Goal: Transaction & Acquisition: Purchase product/service

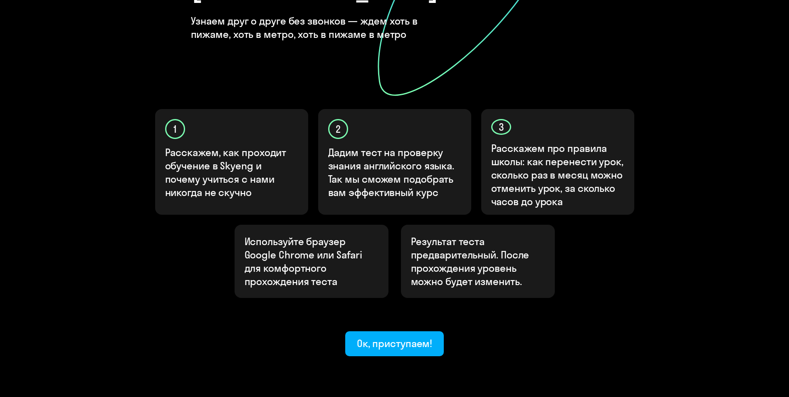
scroll to position [204, 0]
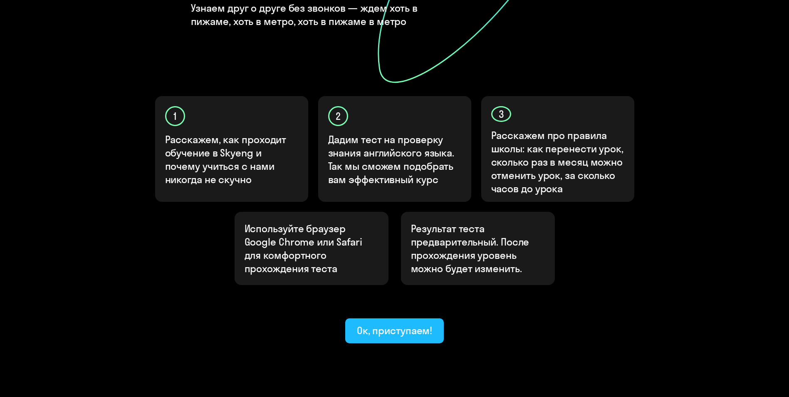
click at [407, 324] on div "Ок, приступаем!" at bounding box center [395, 330] width 76 height 13
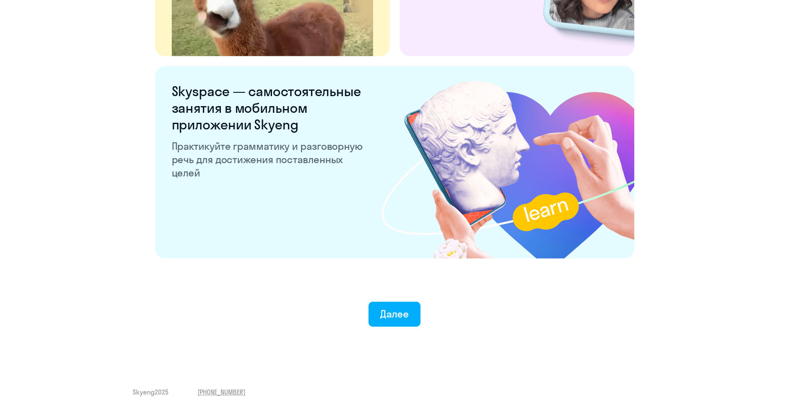
scroll to position [1532, 0]
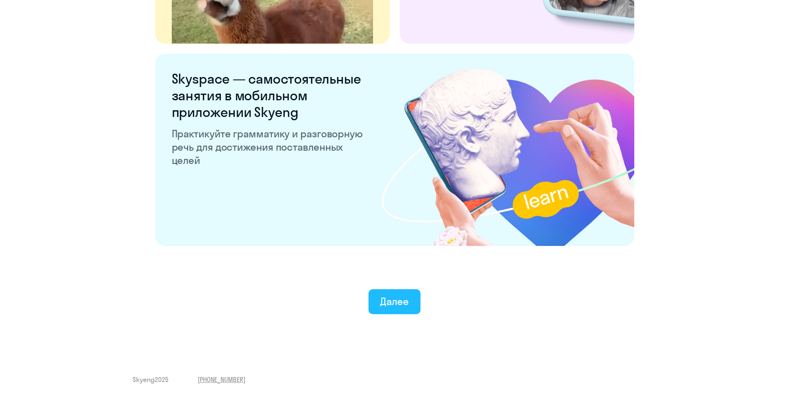
click at [387, 305] on div "Далее" at bounding box center [394, 301] width 29 height 13
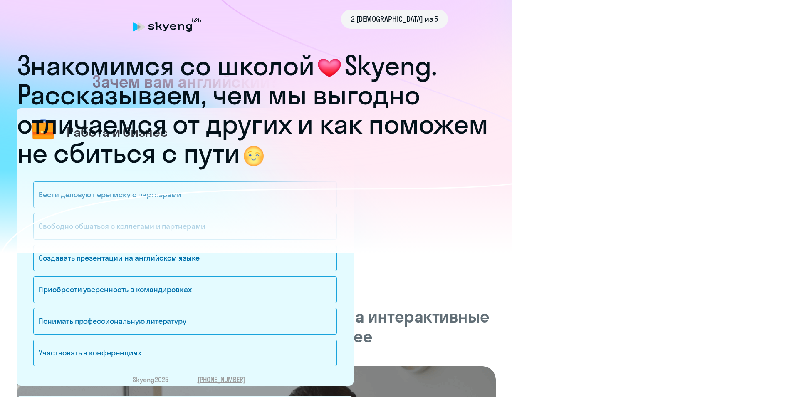
scroll to position [0, 0]
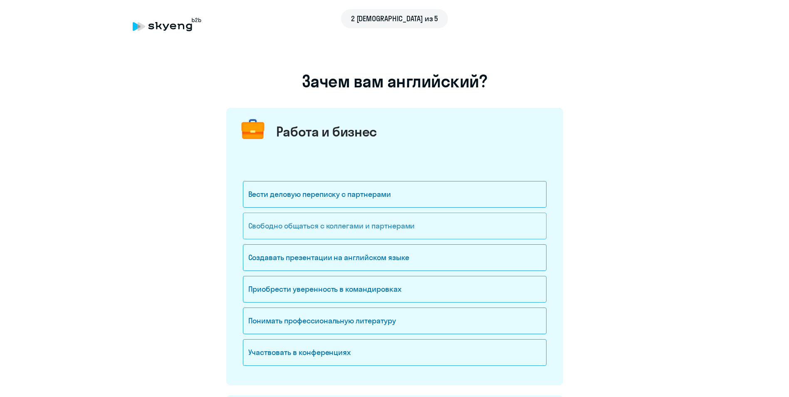
click at [386, 227] on div "Свободно общаться с коллегами и партнерами" at bounding box center [395, 226] width 304 height 27
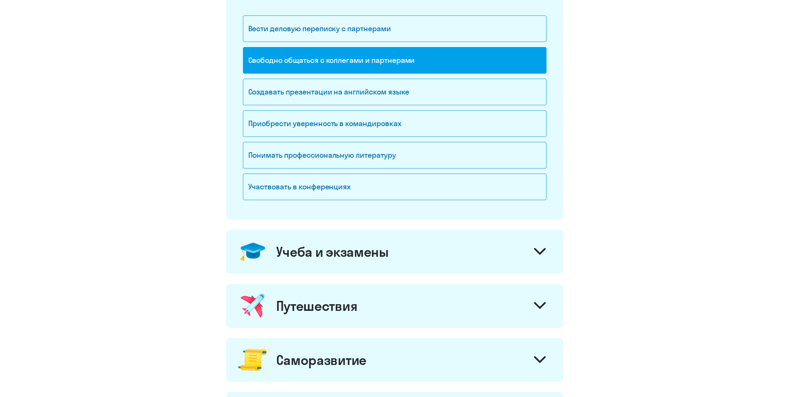
click at [358, 56] on div "Свободно общаться с коллегами и партнерами" at bounding box center [395, 60] width 304 height 27
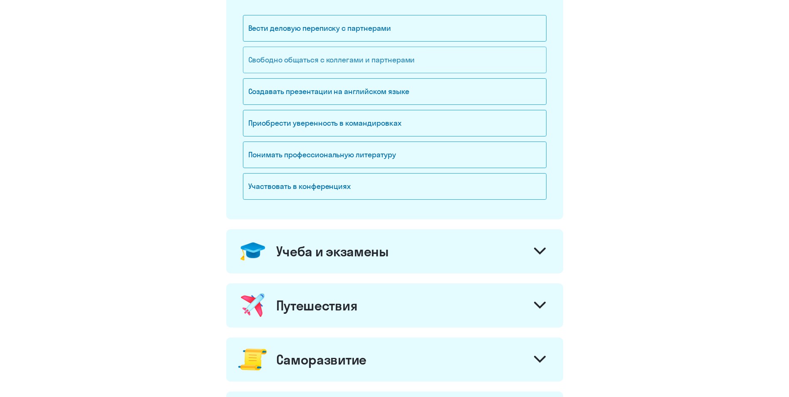
scroll to position [167, 0]
click at [397, 55] on div "Свободно общаться с коллегами и партнерами" at bounding box center [395, 59] width 304 height 27
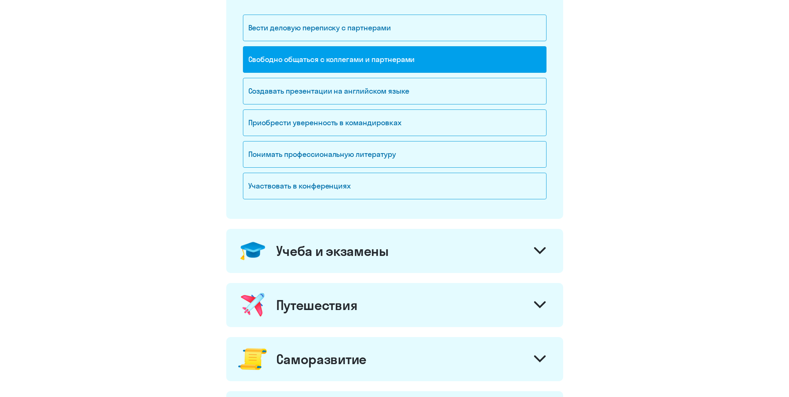
click at [413, 66] on div "Свободно общаться с коллегами и партнерами" at bounding box center [395, 59] width 304 height 27
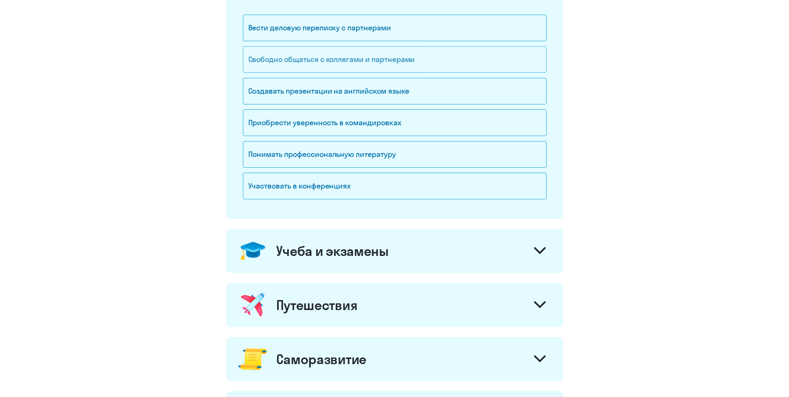
click at [413, 66] on div "Свободно общаться с коллегами и партнерами" at bounding box center [395, 59] width 304 height 27
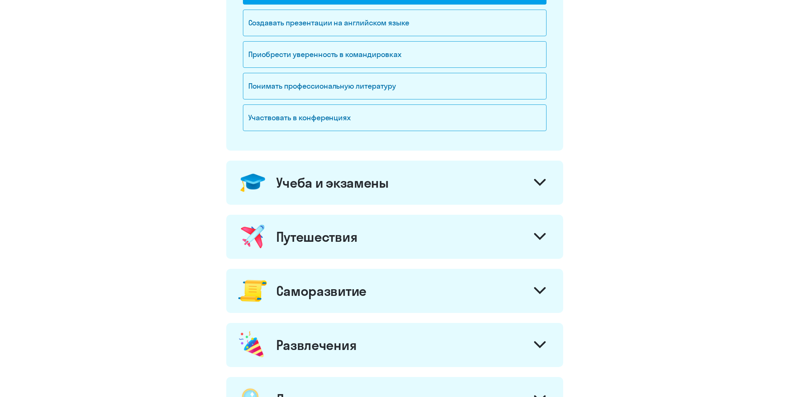
click at [379, 189] on div "Учеба и экзамены" at bounding box center [394, 183] width 337 height 44
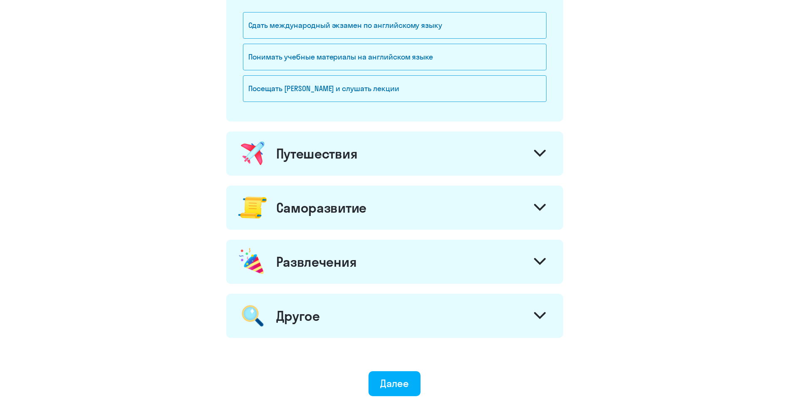
scroll to position [457, 0]
click at [421, 199] on div "Саморазвитие" at bounding box center [394, 207] width 337 height 44
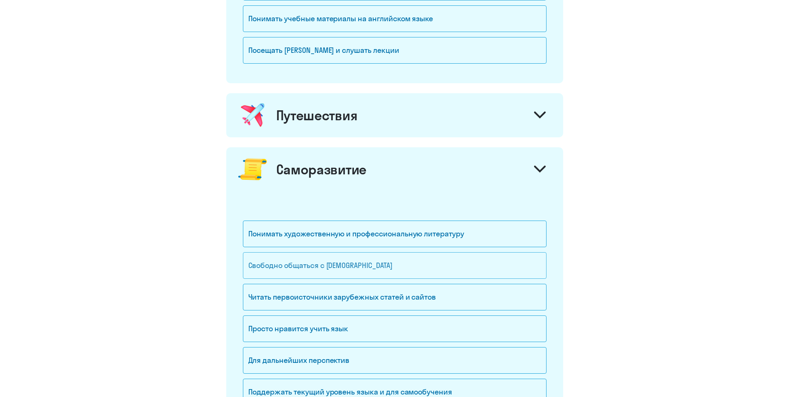
click at [385, 271] on div "Свободно общаться с [DEMOGRAPHIC_DATA]" at bounding box center [395, 265] width 304 height 27
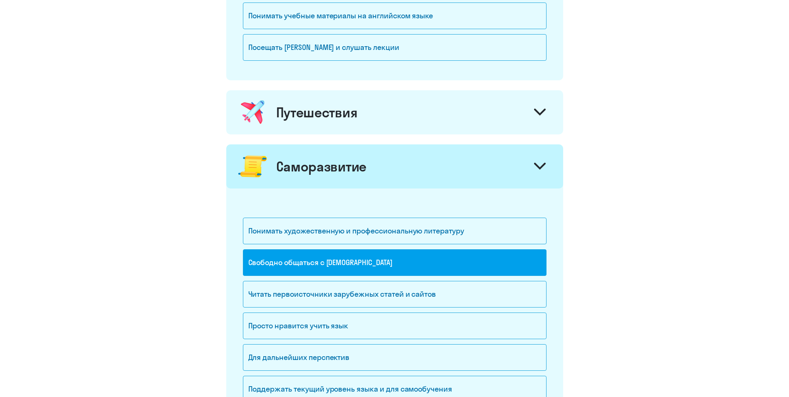
scroll to position [499, 0]
click at [380, 291] on div "Читать первоисточники зарубежных статей и сайтов" at bounding box center [395, 293] width 304 height 27
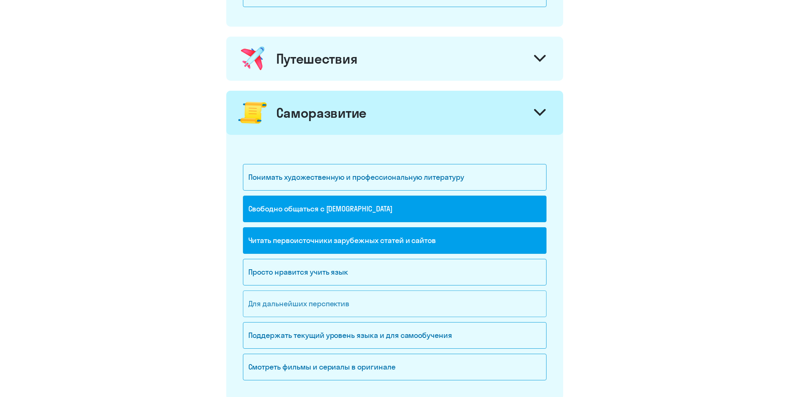
click at [369, 311] on div "Для дальнейших перспектив" at bounding box center [395, 303] width 304 height 27
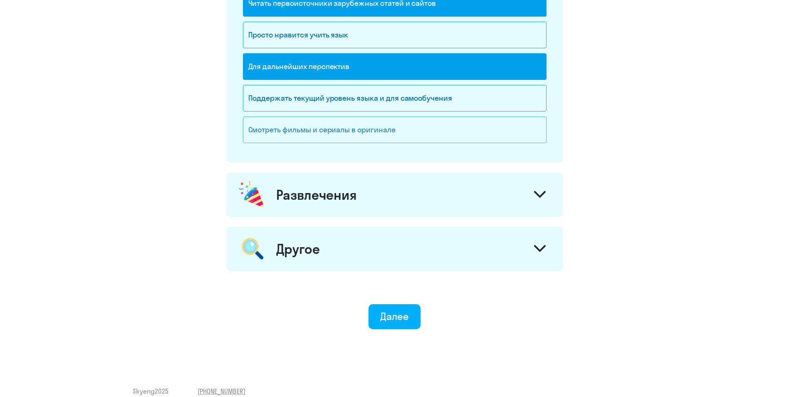
scroll to position [790, 0]
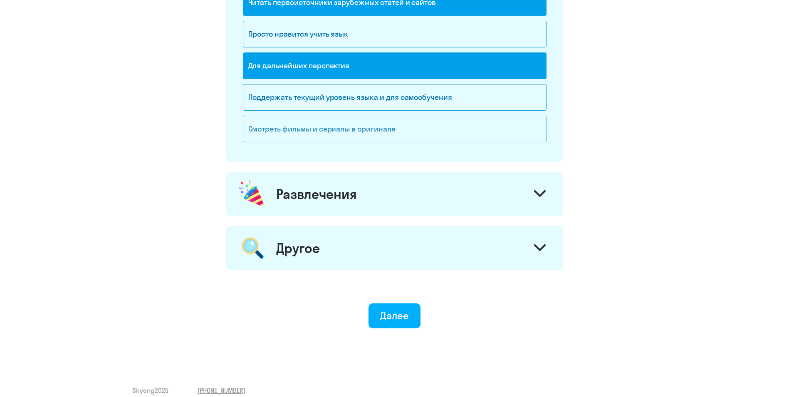
click at [357, 134] on div "Смотреть фильмы и сериалы в оригинале" at bounding box center [395, 129] width 304 height 27
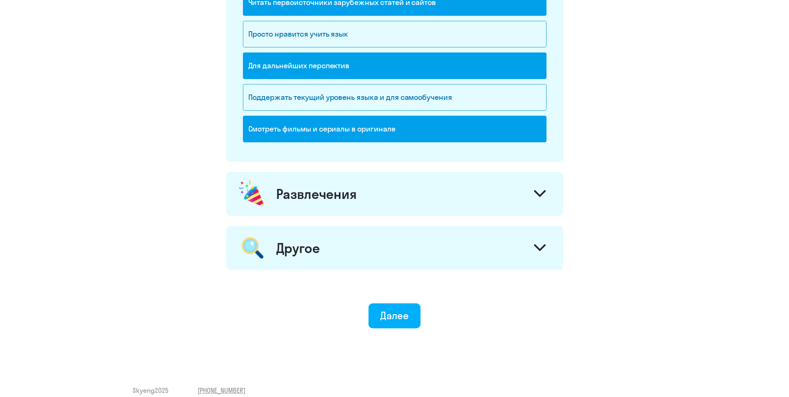
click at [378, 196] on div "Развлечения" at bounding box center [394, 194] width 337 height 44
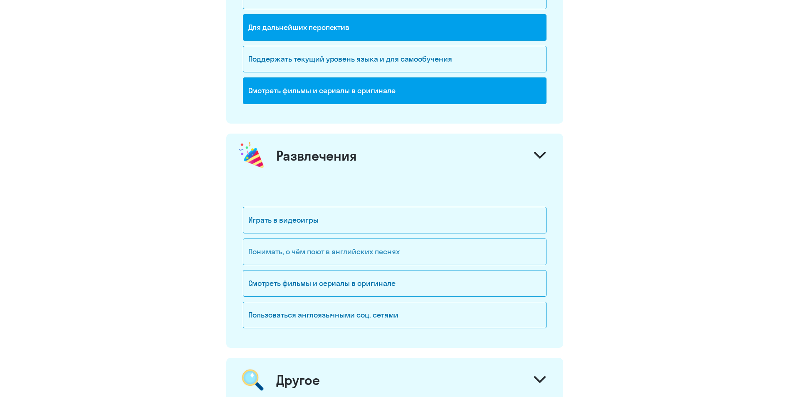
click at [386, 246] on div "Понимать, о чём поют в английских песнях" at bounding box center [395, 251] width 304 height 27
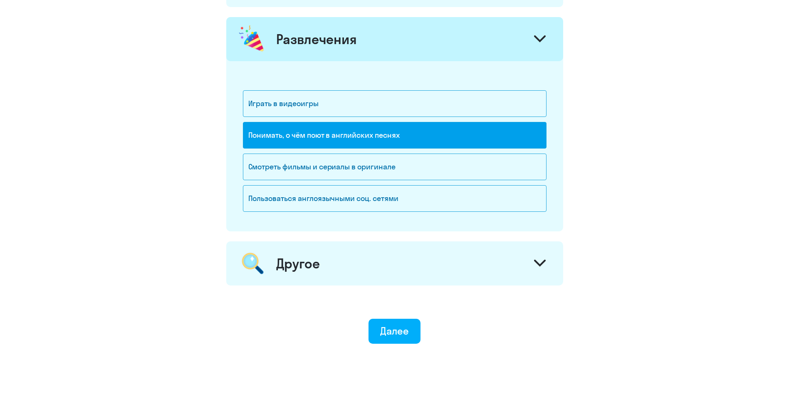
click at [428, 268] on div "Другое" at bounding box center [394, 263] width 337 height 44
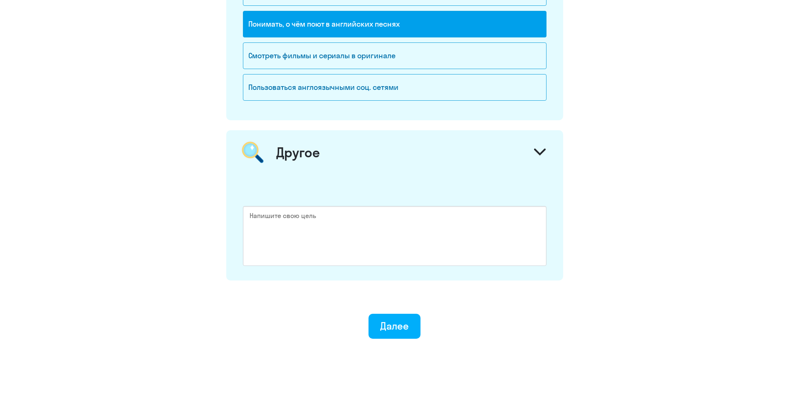
scroll to position [1077, 0]
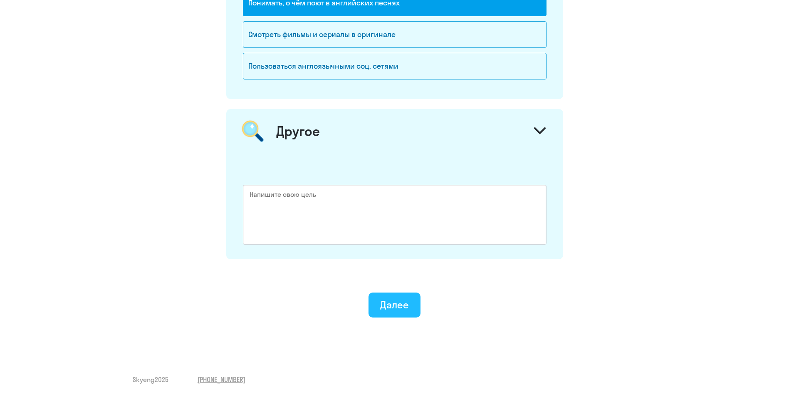
click at [396, 298] on div "Далее" at bounding box center [394, 304] width 29 height 13
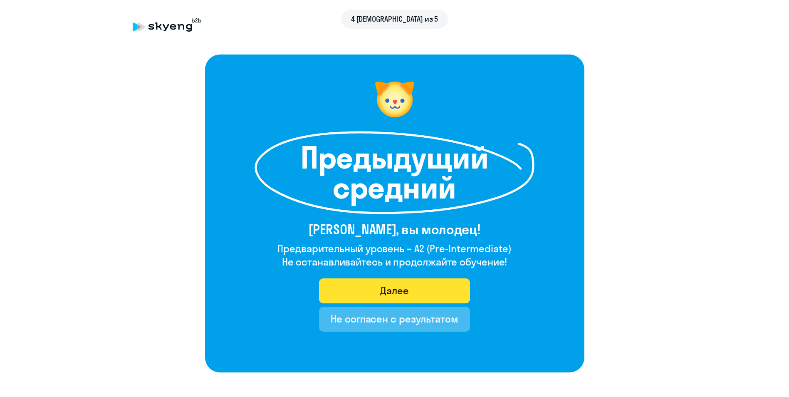
click at [433, 285] on button "Далее" at bounding box center [394, 290] width 151 height 25
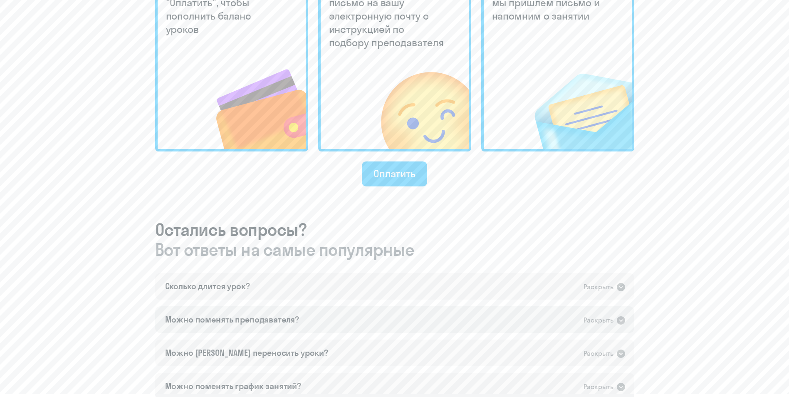
scroll to position [291, 0]
click at [613, 286] on div "Раскрыть" at bounding box center [599, 286] width 30 height 10
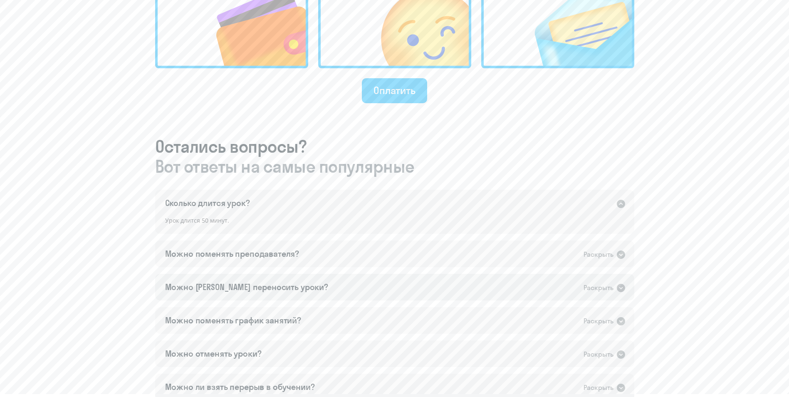
click at [449, 285] on div "Можно [PERSON_NAME] переносить уроки? Раскрыть" at bounding box center [394, 287] width 479 height 27
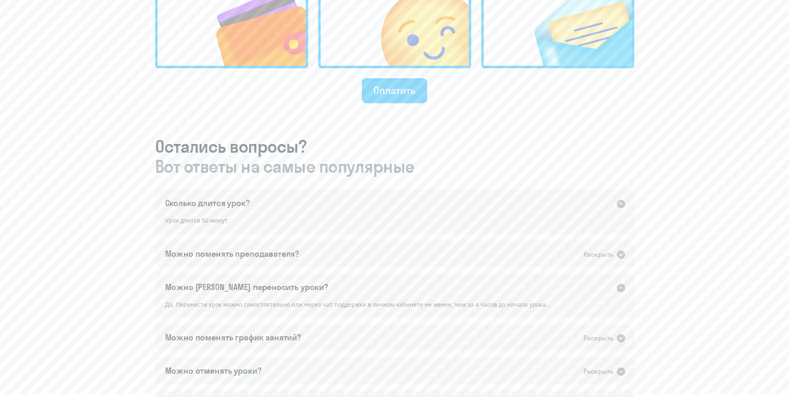
scroll to position [374, 0]
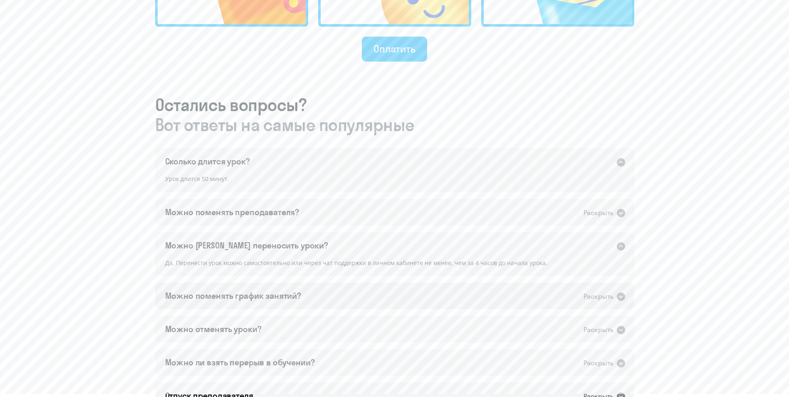
click at [414, 296] on div "Можно поменять график занятий? Раскрыть" at bounding box center [394, 296] width 479 height 27
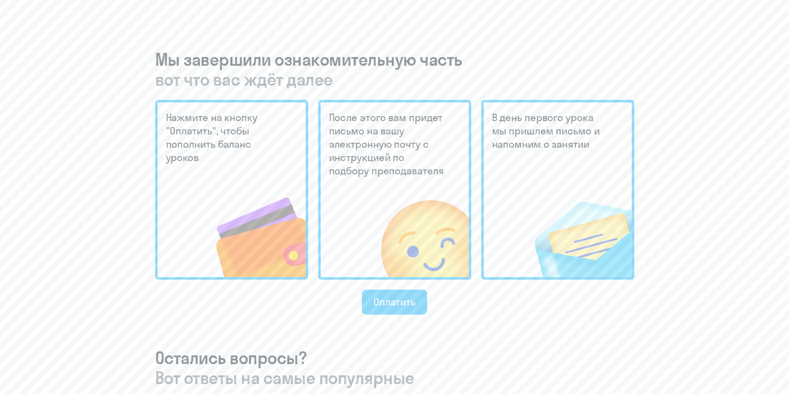
scroll to position [162, 0]
drag, startPoint x: 417, startPoint y: 298, endPoint x: 415, endPoint y: 303, distance: 6.2
click at [415, 303] on button "Оплатить" at bounding box center [394, 301] width 65 height 25
